Goal: Communication & Community: Connect with others

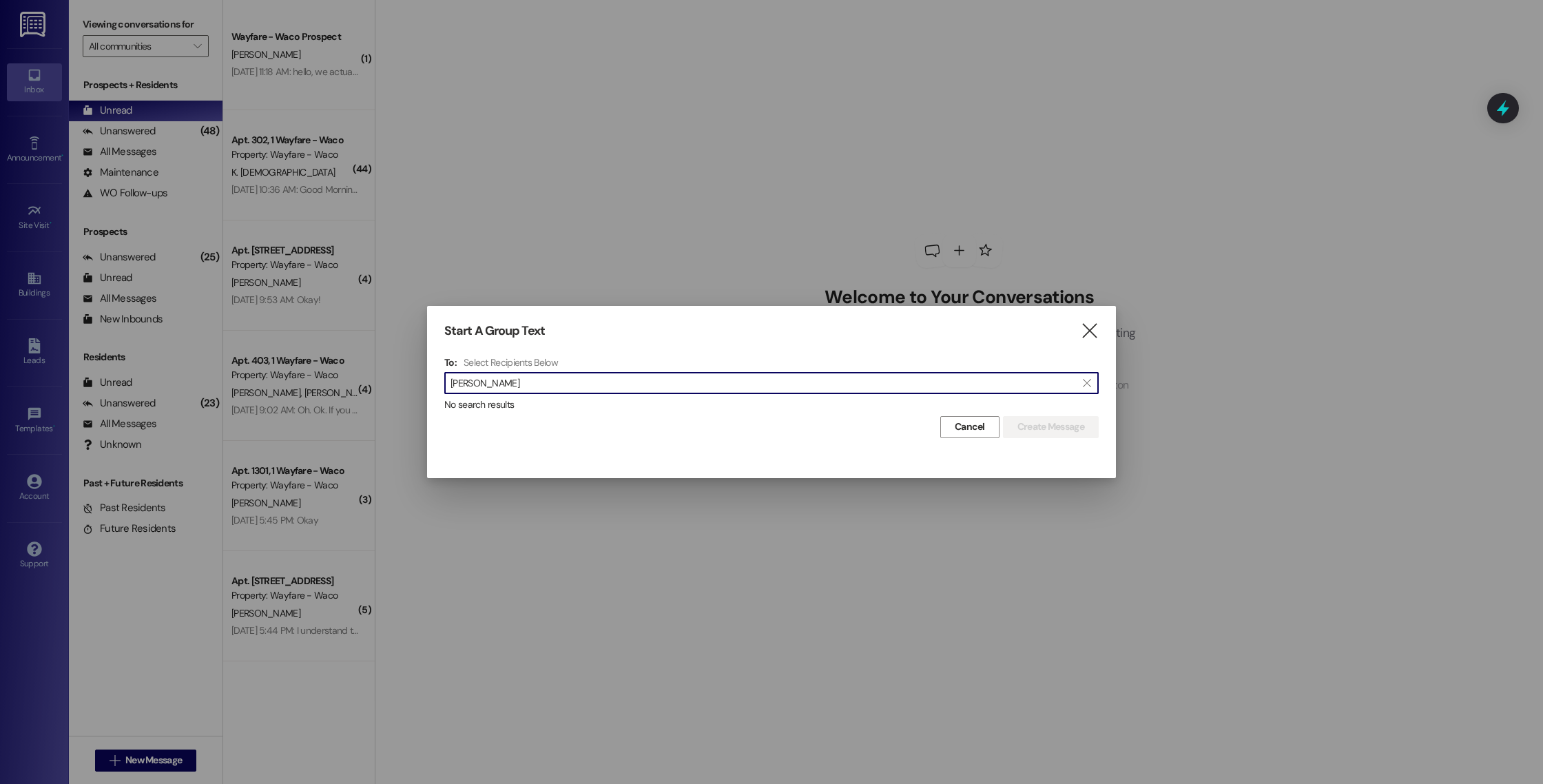
type input "mirella"
click at [1099, 326] on div "Start A Group Text  To: Select Recipients Below  mirella  No search results …" at bounding box center [772, 380] width 689 height 149
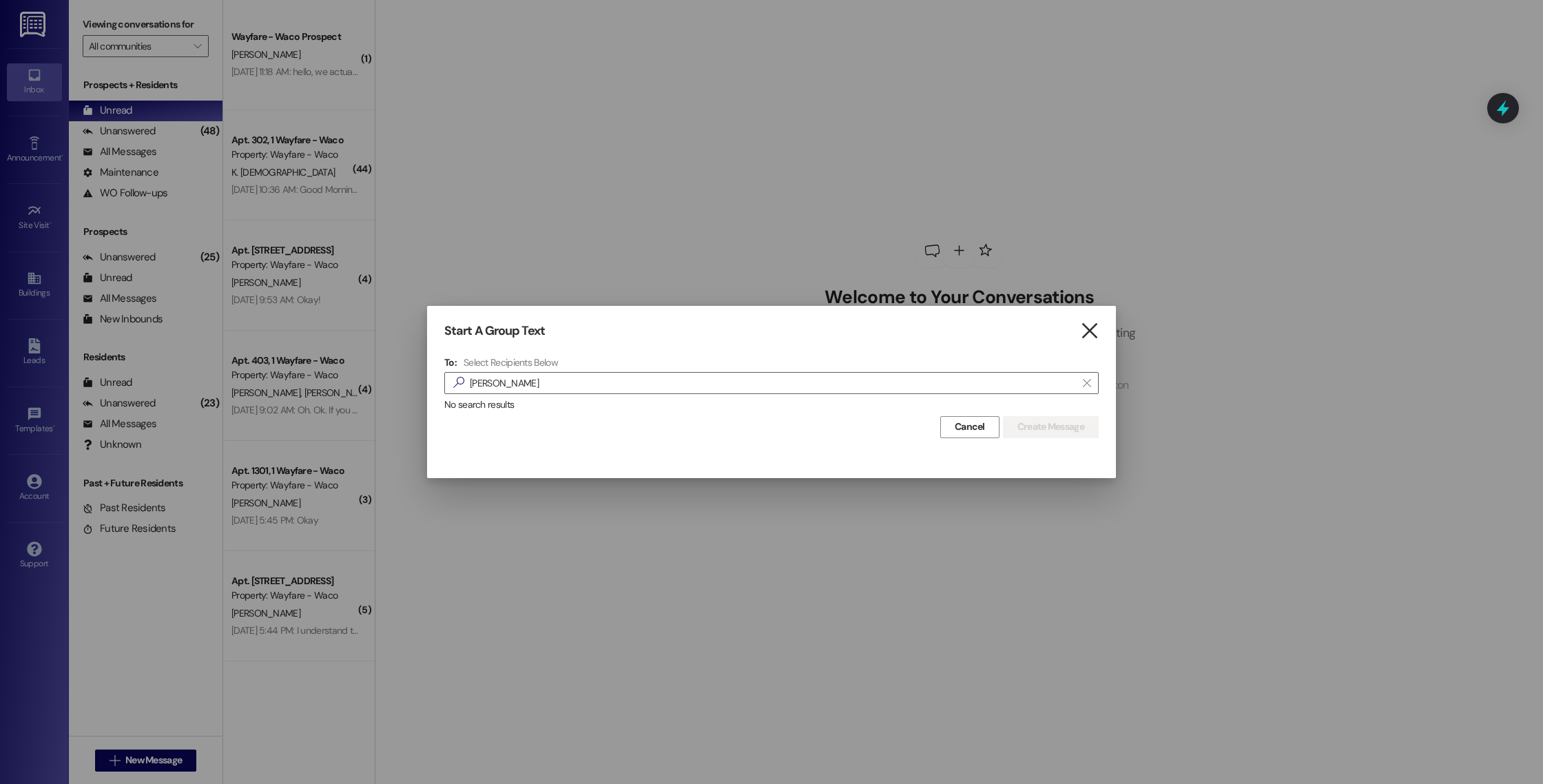
click at [1094, 327] on icon "" at bounding box center [1089, 331] width 18 height 15
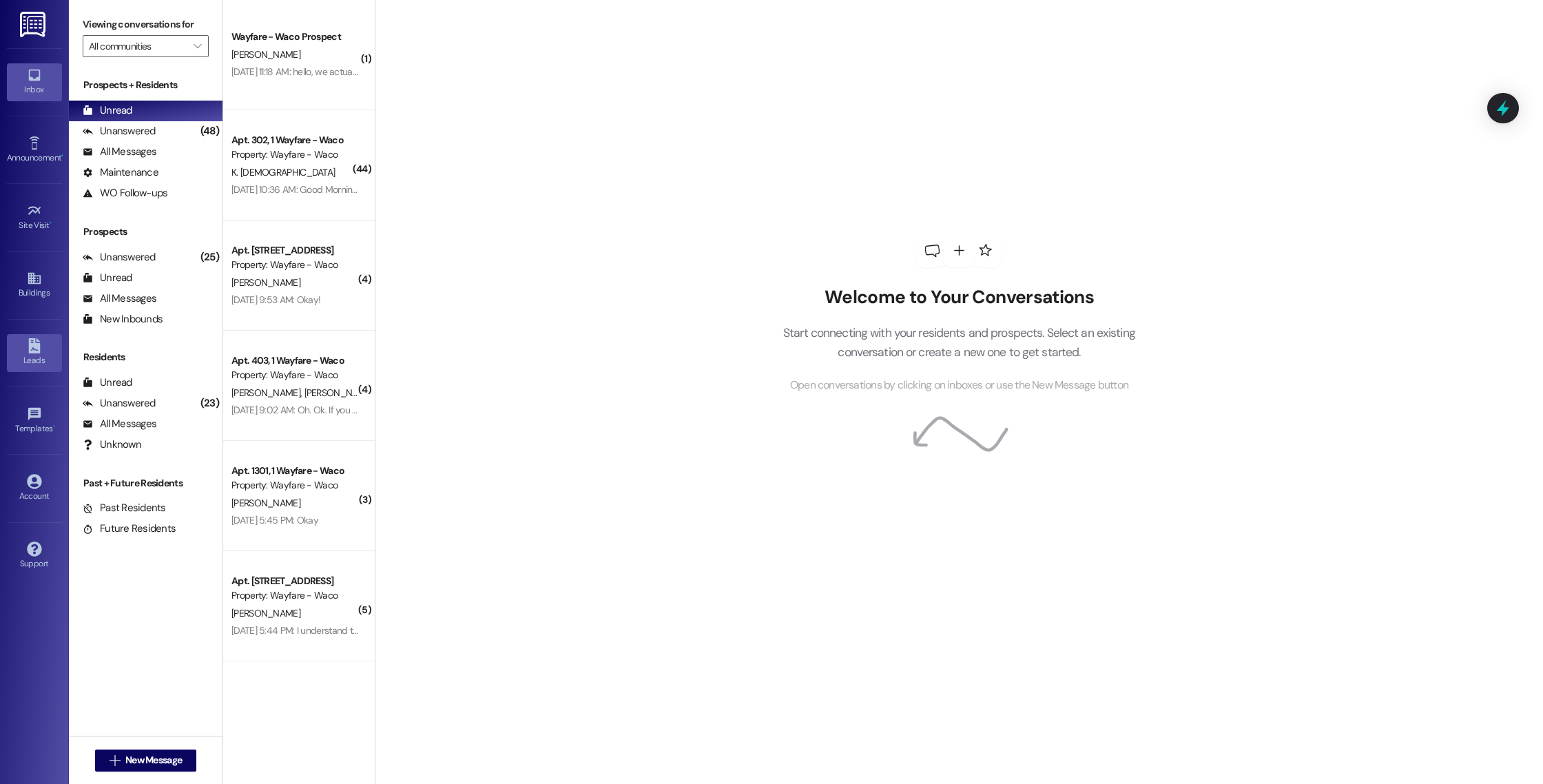
click at [35, 364] on div "Leads" at bounding box center [35, 360] width 69 height 14
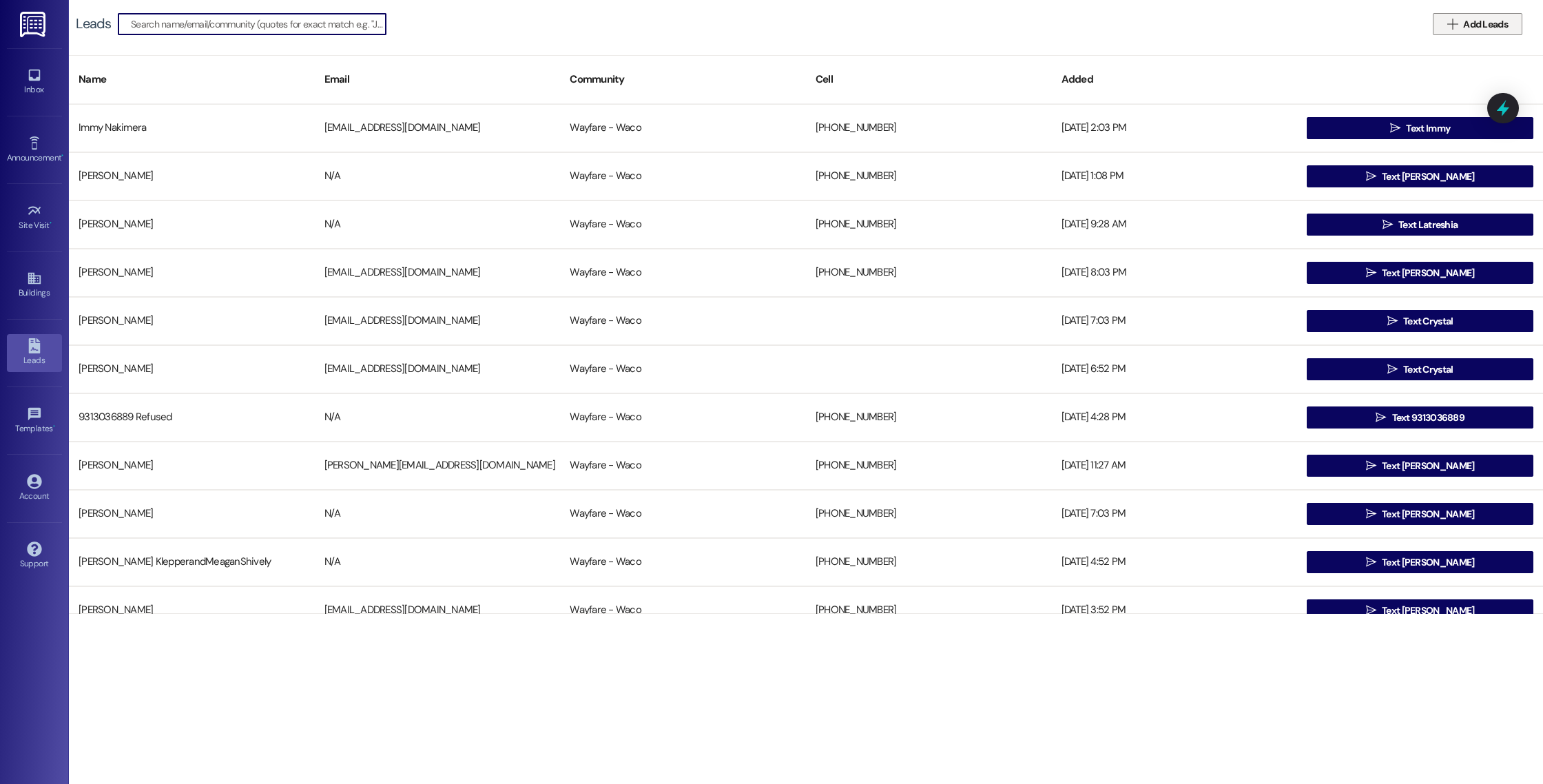
click at [1465, 22] on span "Add Leads" at bounding box center [1486, 24] width 45 height 15
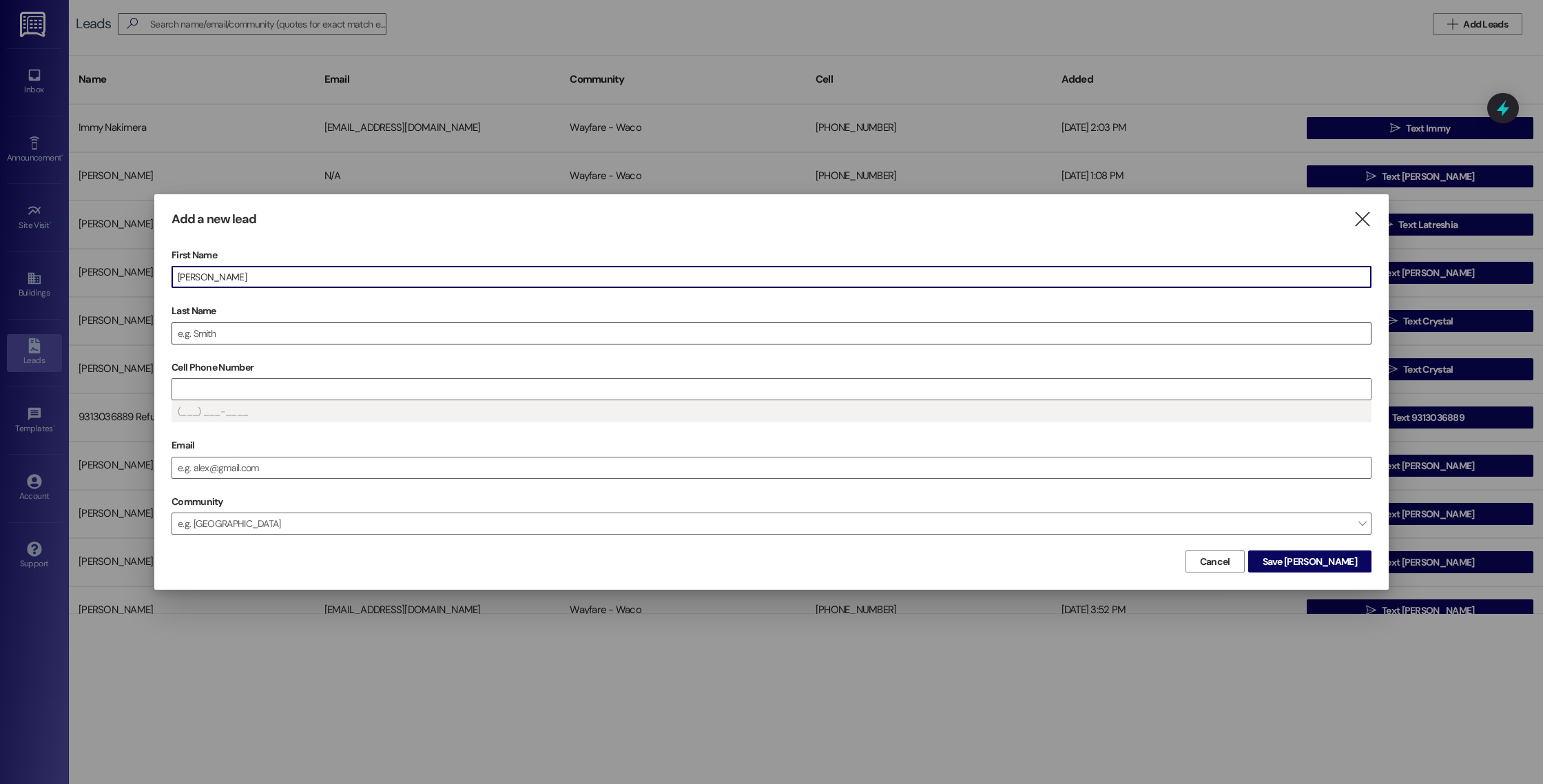
click at [717, 327] on input "Last Name" at bounding box center [771, 333] width 1199 height 21
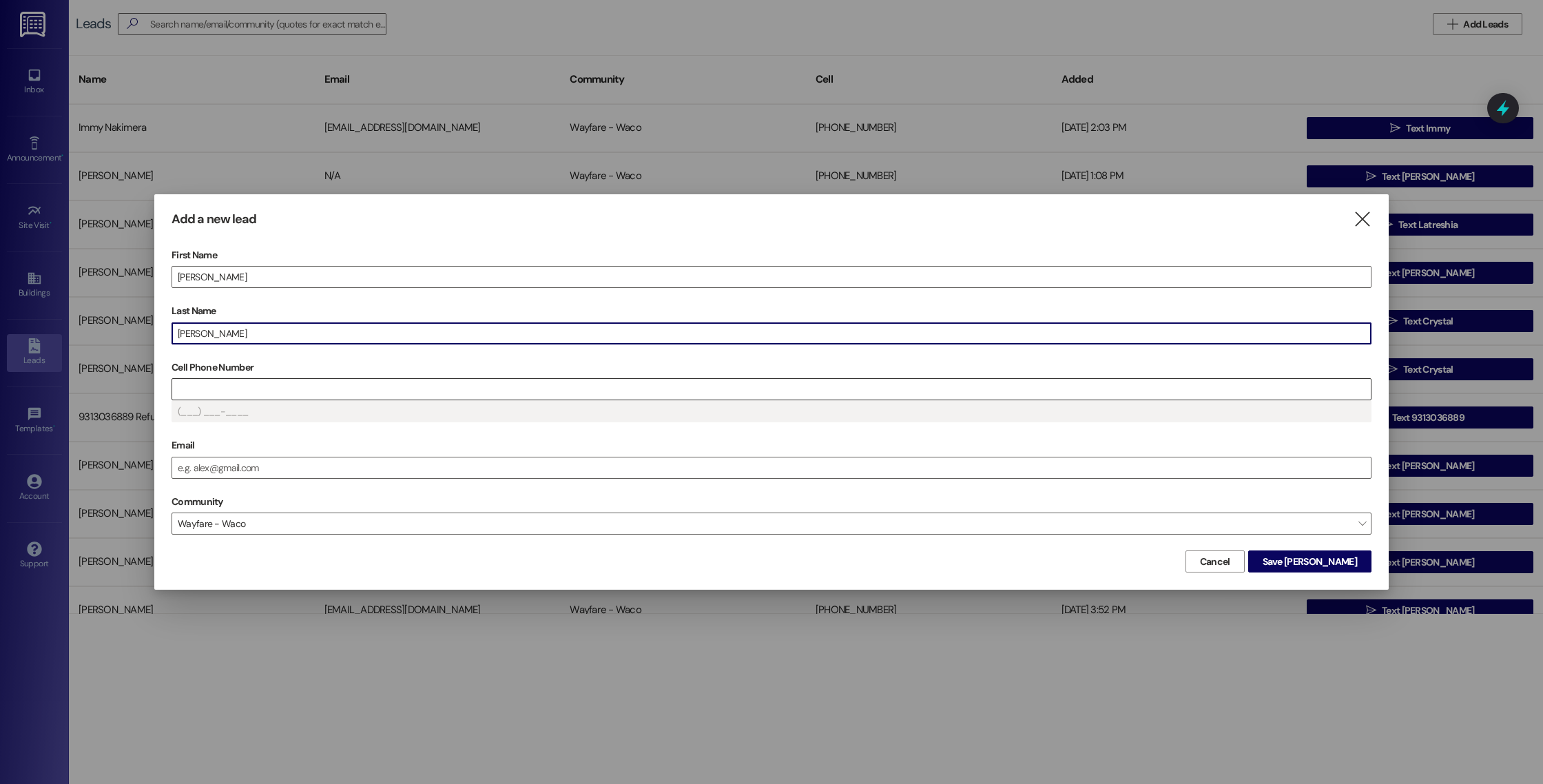
click at [673, 382] on input "Cell Phone Number" at bounding box center [771, 389] width 1199 height 21
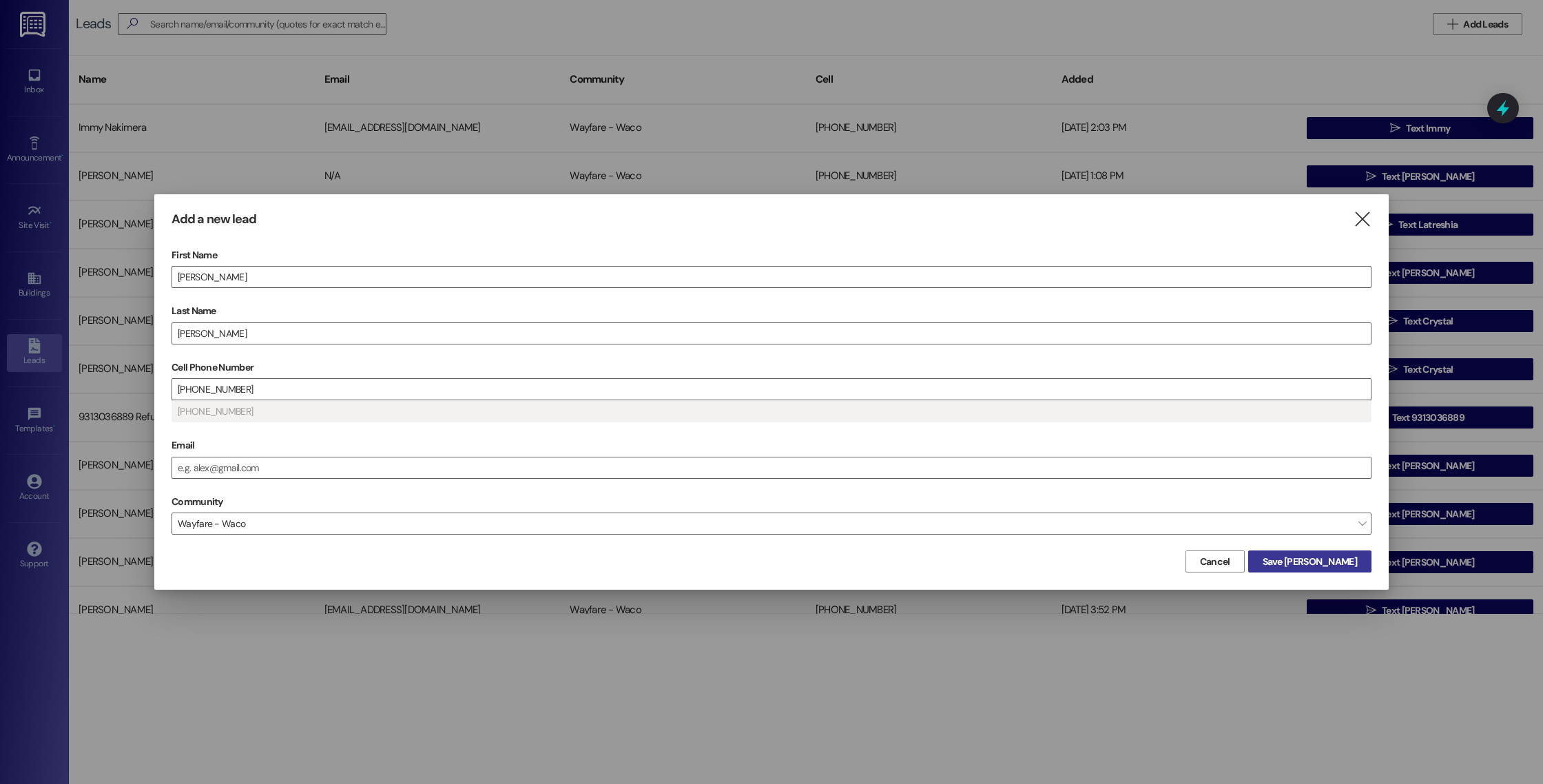
click at [1319, 563] on span "Save Mirella" at bounding box center [1310, 561] width 95 height 15
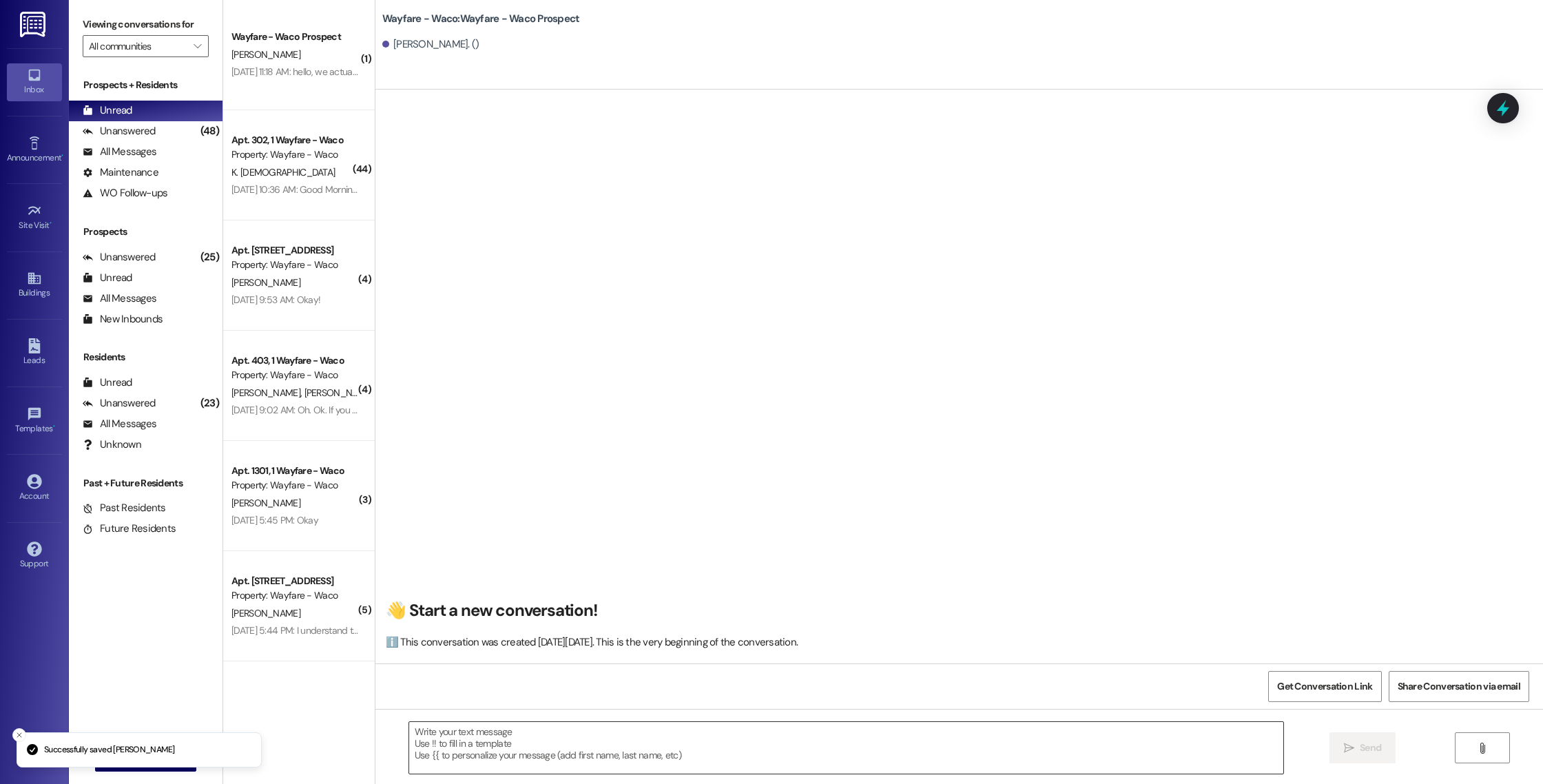
click at [643, 739] on textarea at bounding box center [846, 747] width 874 height 51
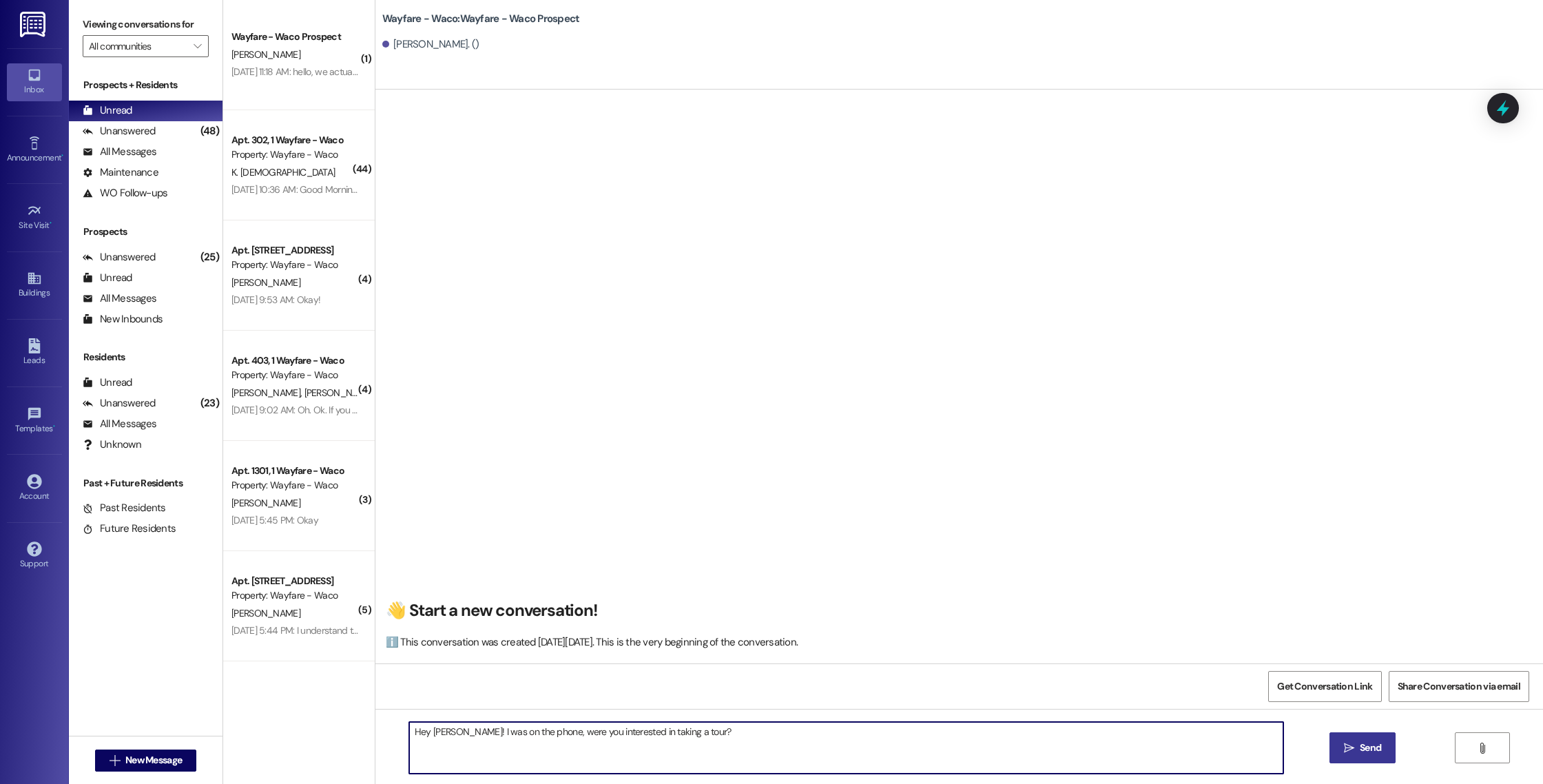
type textarea "Hey Mirella! I was on the phone, were you interested in taking a tour?"
click at [1351, 747] on icon "" at bounding box center [1348, 748] width 10 height 11
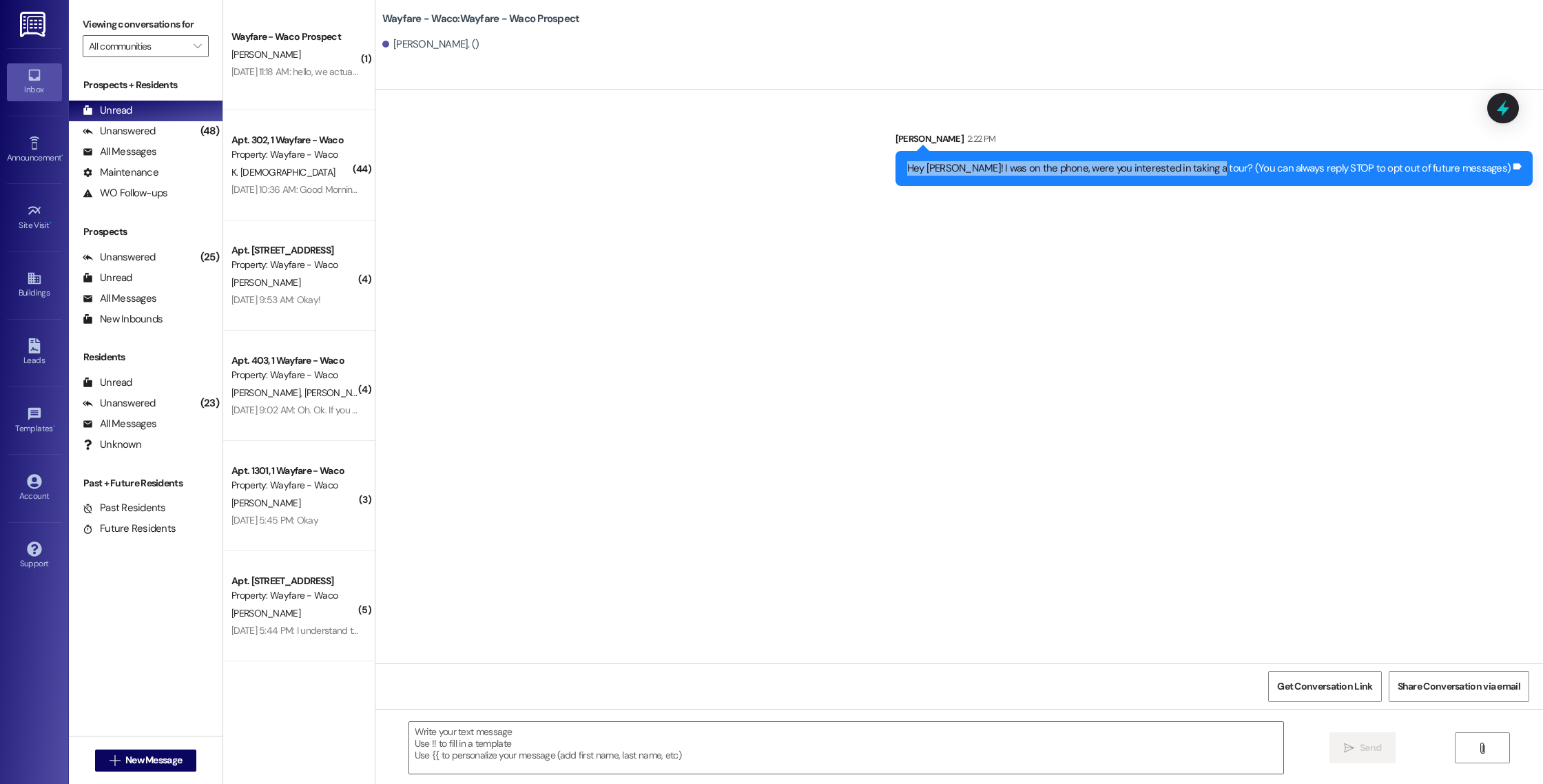
drag, startPoint x: 1259, startPoint y: 174, endPoint x: 939, endPoint y: 169, distance: 320.0
click at [939, 169] on div "Sent via SMS Lily Abbinanti 2:22 PM Hey Mirella! I was on the phone, were you i…" at bounding box center [959, 148] width 1168 height 96
copy div "Hey Mirella! I was on the phone, were you interested in taking a tour?"
click at [143, 753] on span "New Message" at bounding box center [153, 760] width 56 height 15
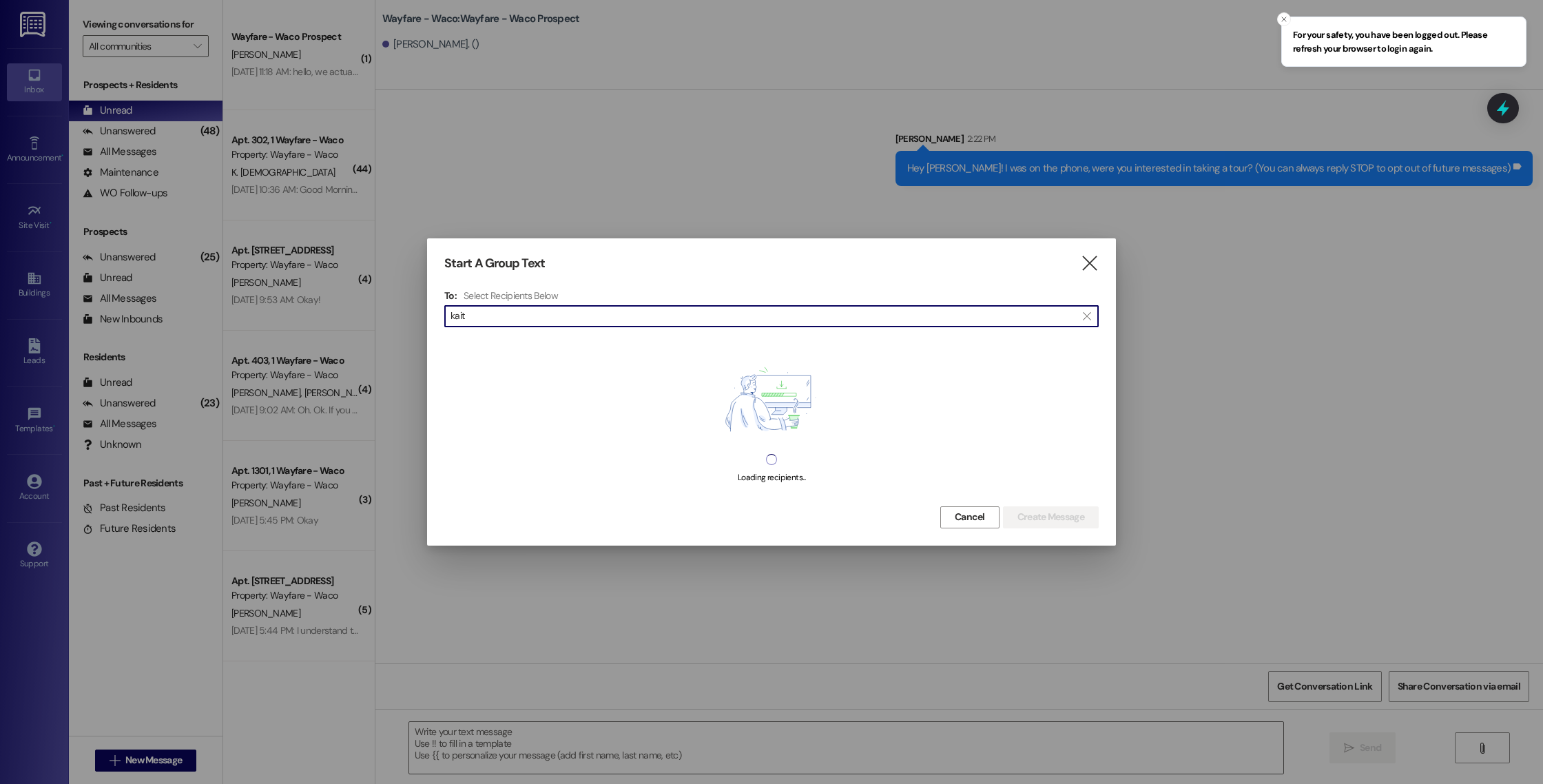
type input "kaitl"
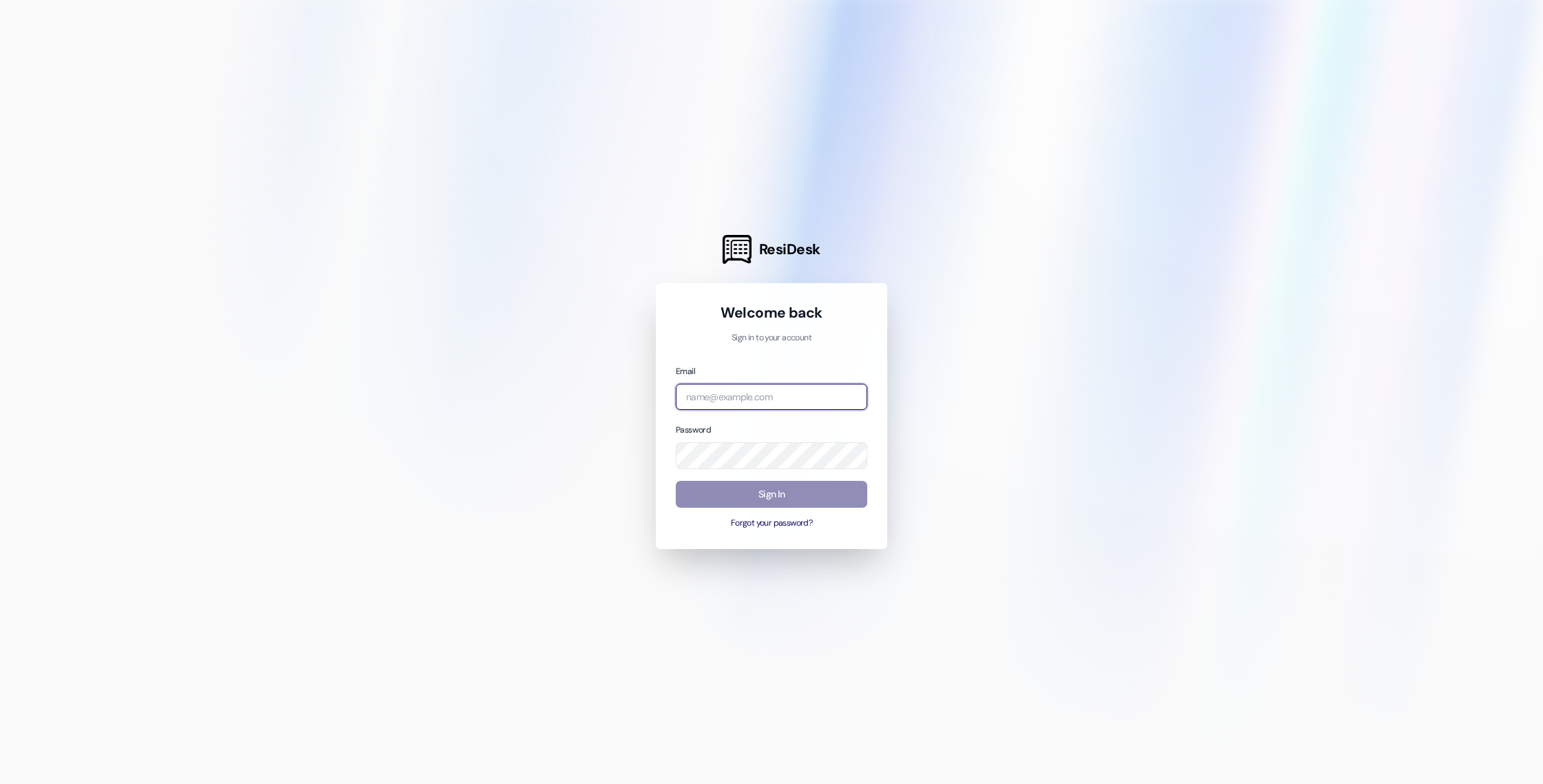
type input "[EMAIL_ADDRESS][DOMAIN_NAME]"
click at [763, 500] on button "Sign In" at bounding box center [771, 494] width 191 height 27
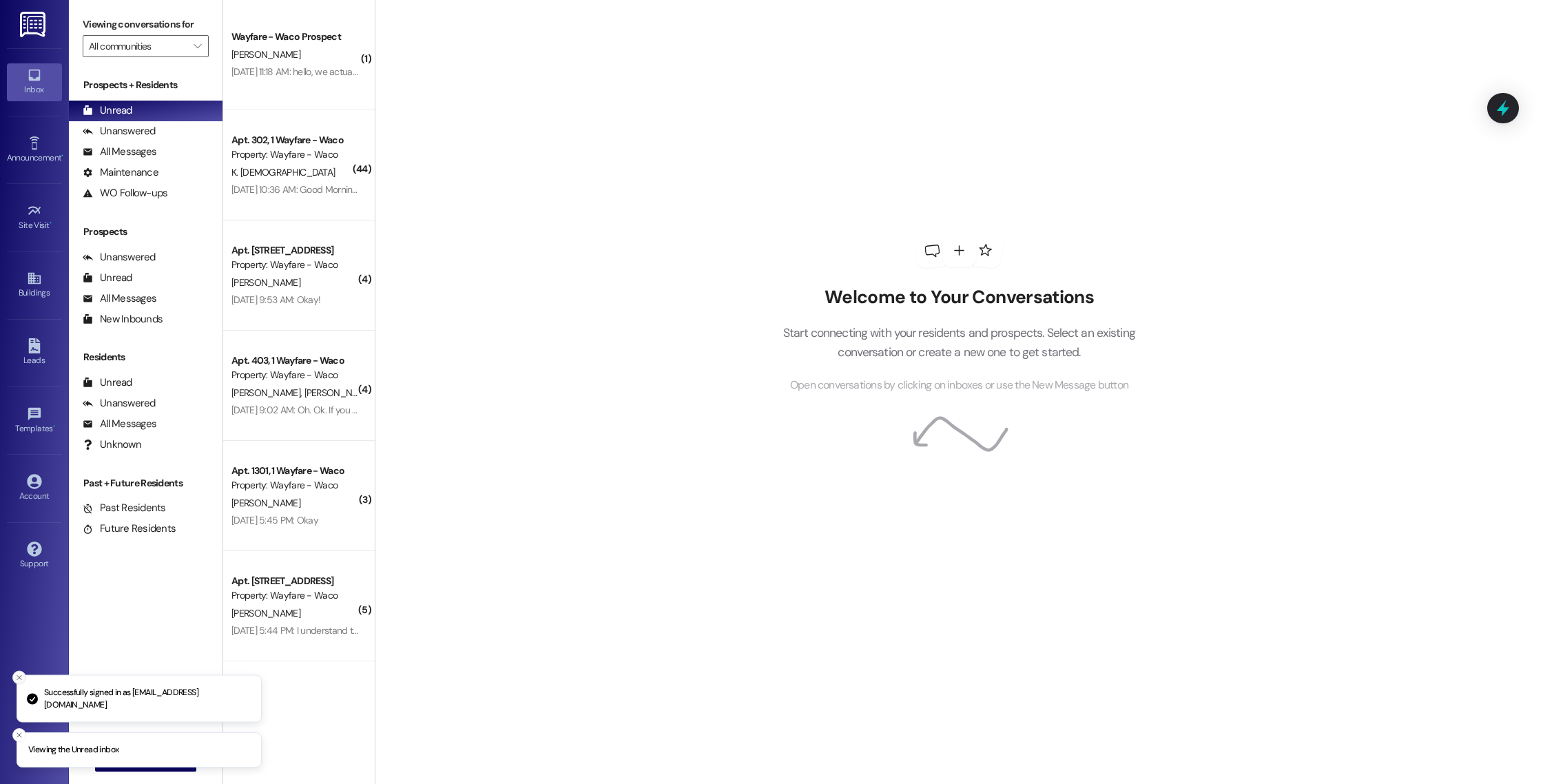
click at [23, 682] on icon "Close toast" at bounding box center [19, 677] width 8 height 8
click at [15, 733] on icon "Close toast" at bounding box center [19, 735] width 8 height 8
click at [130, 761] on span "New Message" at bounding box center [153, 760] width 56 height 15
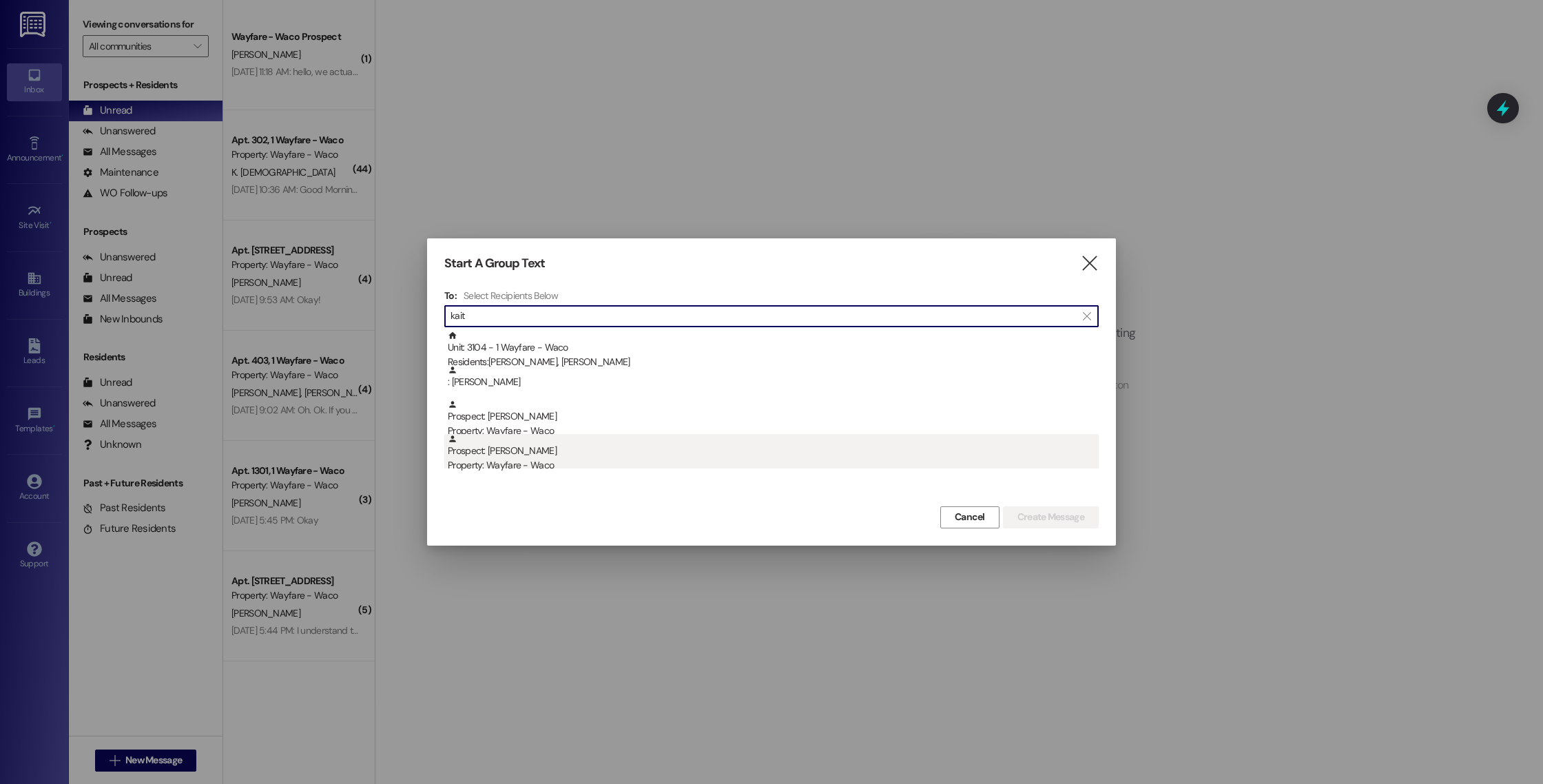
type input "kait"
click at [673, 460] on div "Property: Wayfare - Waco" at bounding box center [773, 465] width 651 height 15
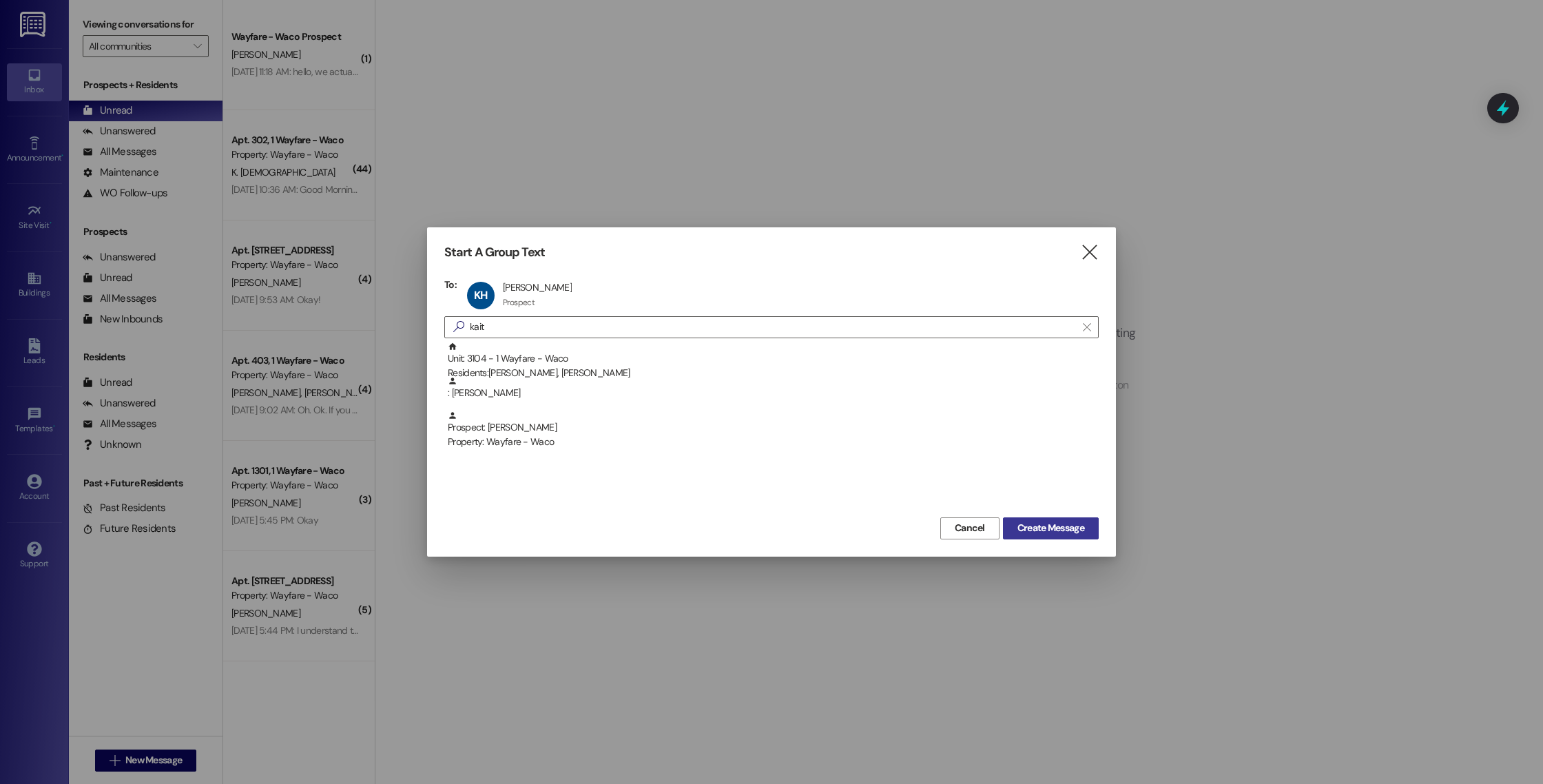
click at [1024, 521] on span "Create Message" at bounding box center [1051, 528] width 67 height 15
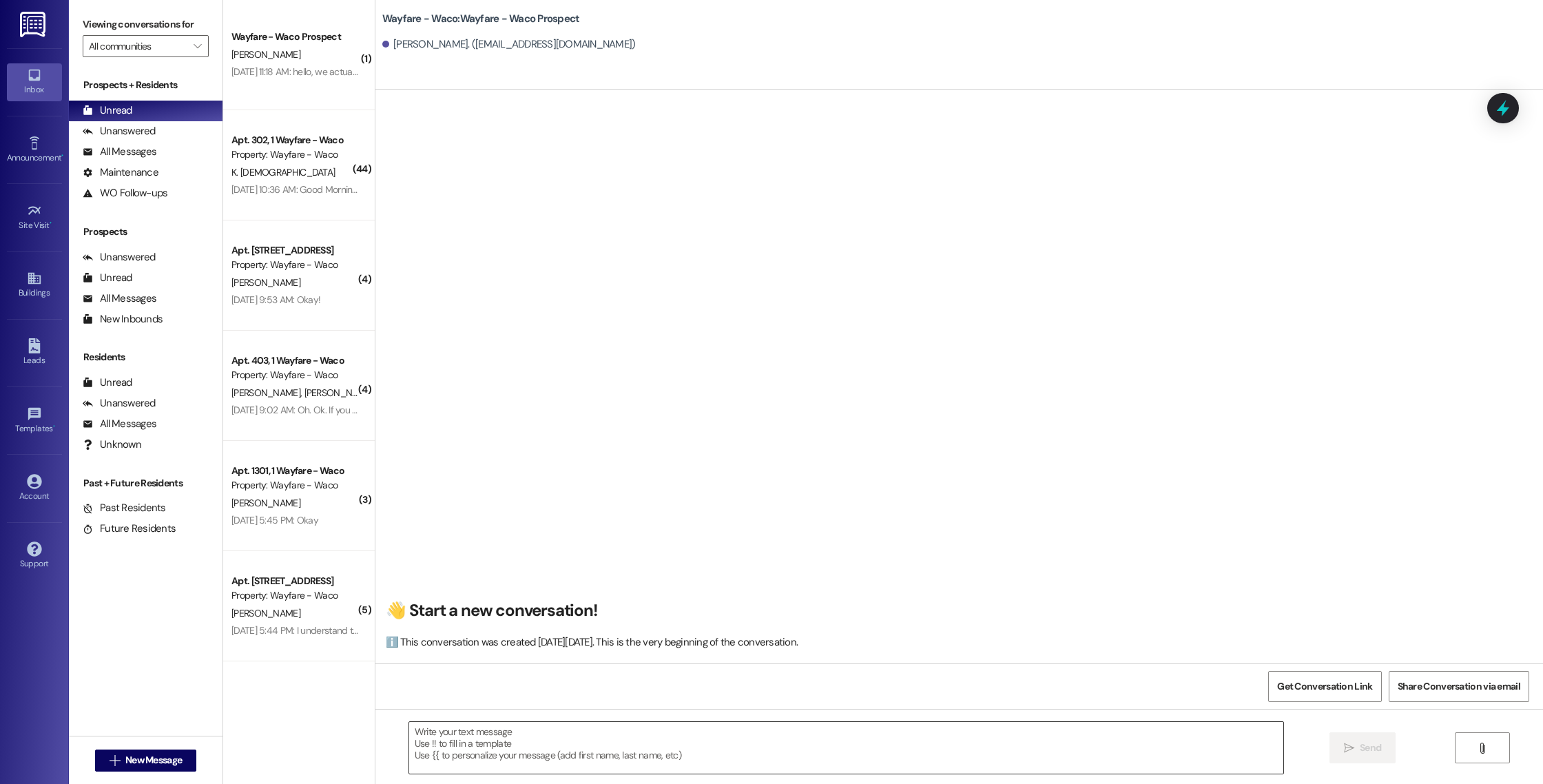
click at [564, 737] on textarea at bounding box center [846, 747] width 874 height 51
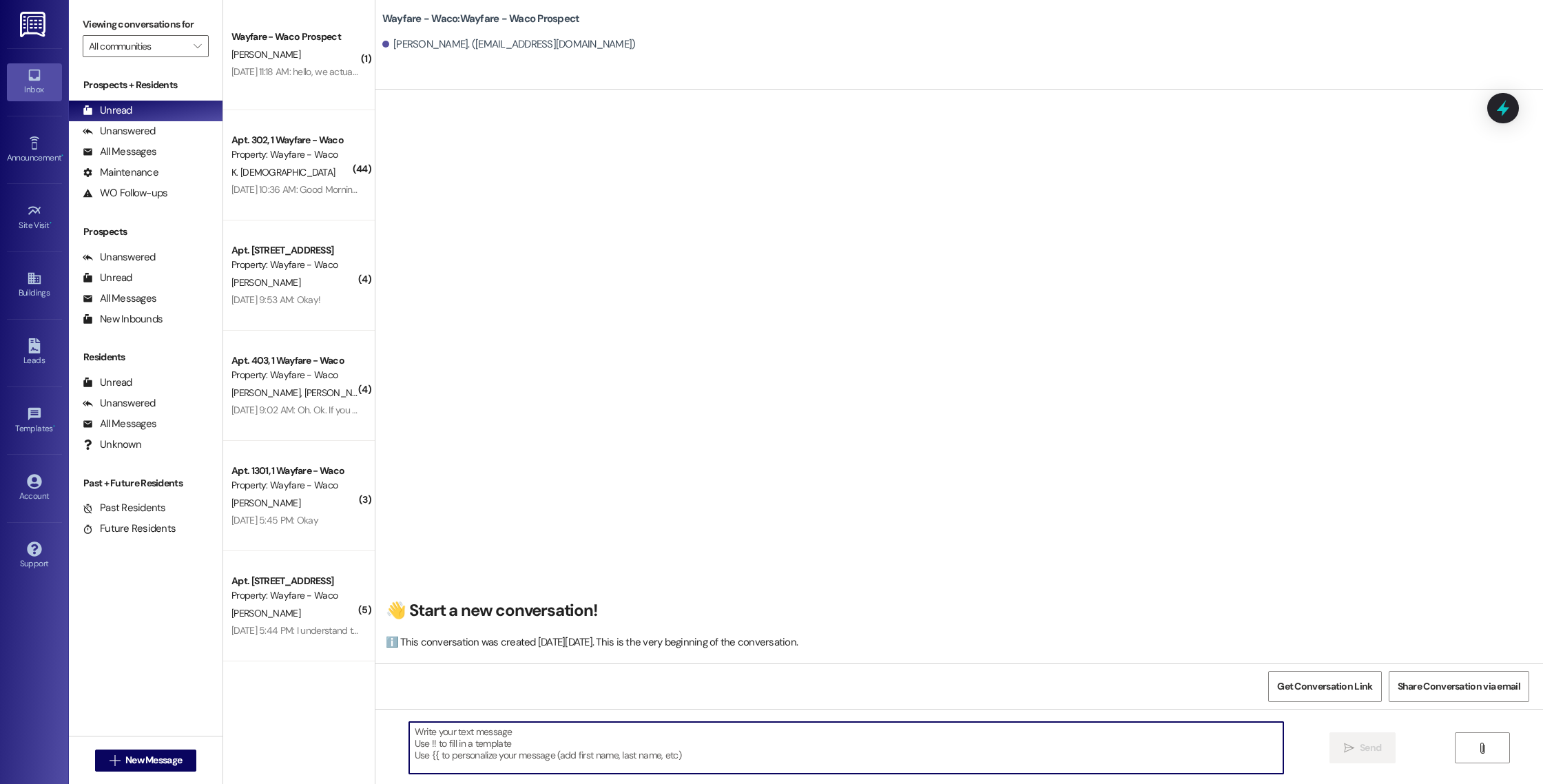
paste textarea "Hello (____), I wanted to touch base with you and see if you were still interes…"
click at [409, 752] on textarea "Hello (____), I wanted to touch base with you and see if you were still interes…" at bounding box center [846, 747] width 874 height 51
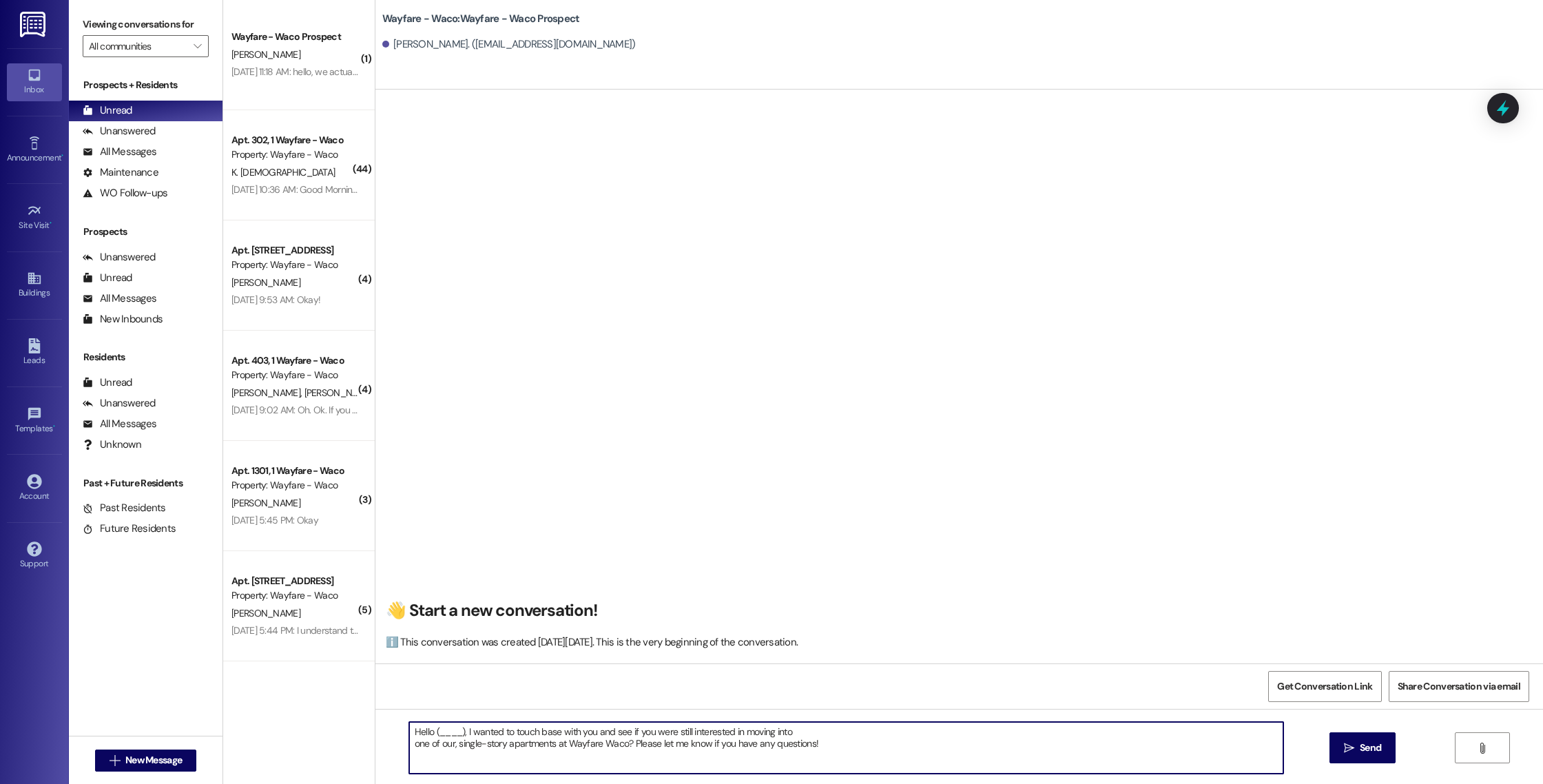
click at [409, 746] on textarea "Hello (____), I wanted to touch base with you and see if you were still interes…" at bounding box center [846, 747] width 874 height 51
click at [456, 727] on textarea "Hello (____), I wanted to touch base with you and see if you were still interes…" at bounding box center [846, 747] width 874 height 51
drag, startPoint x: 1193, startPoint y: 736, endPoint x: 403, endPoint y: 735, distance: 790.0
click at [409, 735] on textarea "Hello [PERSON_NAME], I wanted to touch base with you and see if you were still …" at bounding box center [846, 747] width 874 height 51
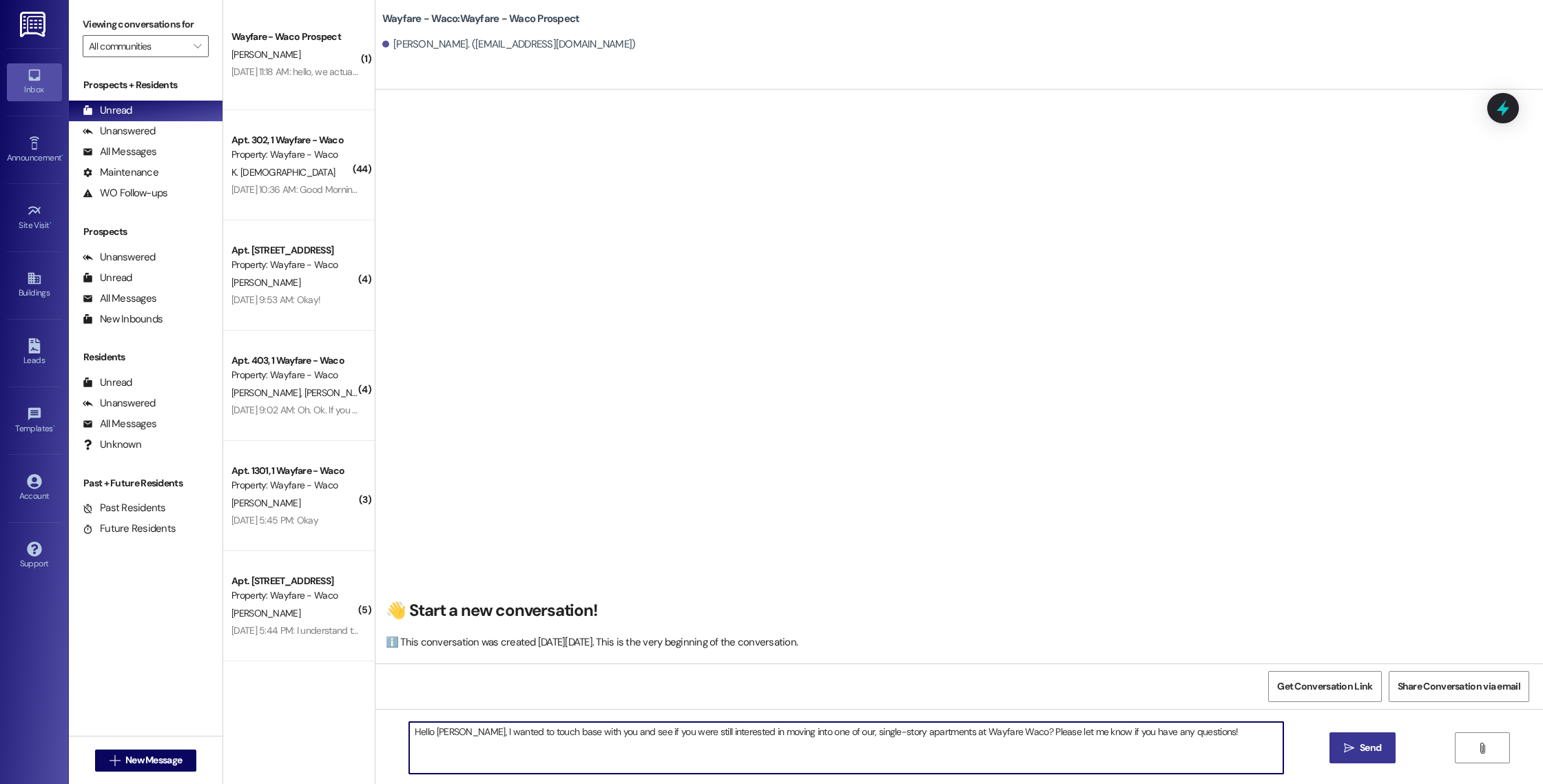
type textarea "Hello [PERSON_NAME], I wanted to touch base with you and see if you were still …"
click at [1342, 752] on span " Send" at bounding box center [1363, 747] width 43 height 15
